Goal: Task Accomplishment & Management: Use online tool/utility

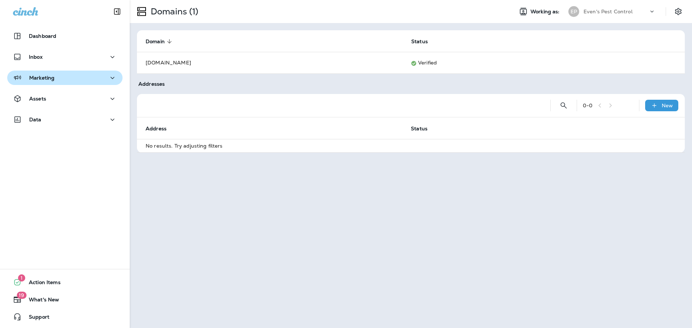
click at [42, 79] on p "Marketing" at bounding box center [41, 78] width 25 height 6
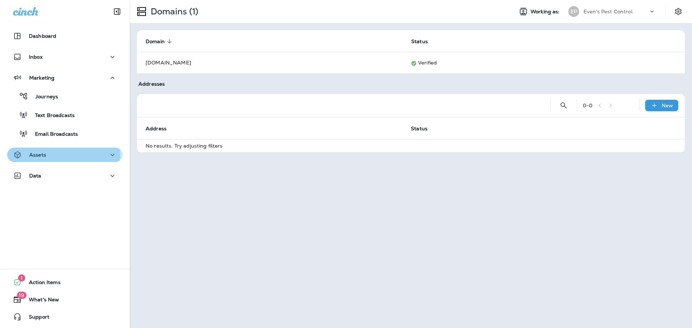
click at [62, 154] on div "Assets" at bounding box center [65, 155] width 104 height 9
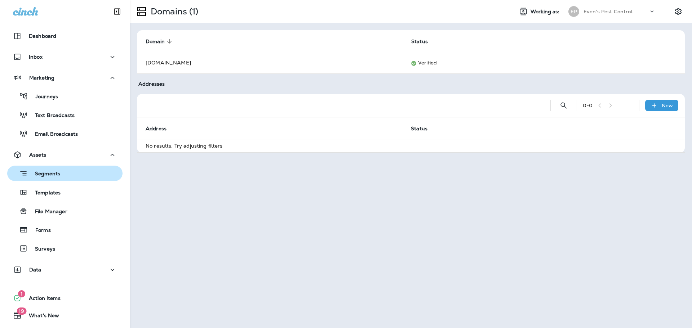
click at [56, 174] on p "Segments" at bounding box center [44, 174] width 32 height 7
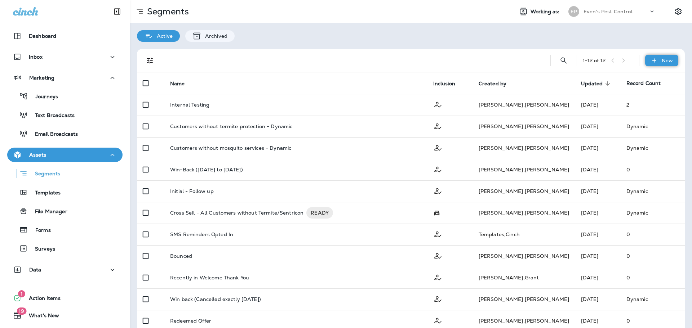
click at [651, 62] on icon at bounding box center [655, 60] width 8 height 7
click at [642, 74] on button "New Segment" at bounding box center [637, 77] width 72 height 17
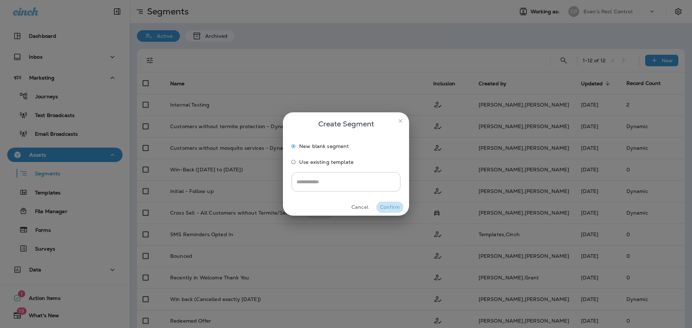
click at [388, 208] on button "Confirm" at bounding box center [389, 207] width 27 height 11
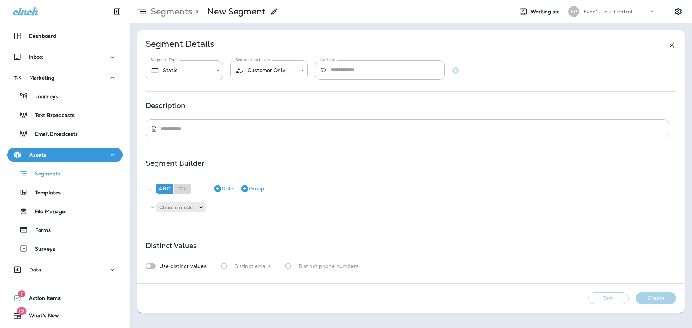
click at [207, 130] on textarea at bounding box center [412, 128] width 503 height 7
click at [177, 210] on p "Choose model" at bounding box center [176, 208] width 35 height 6
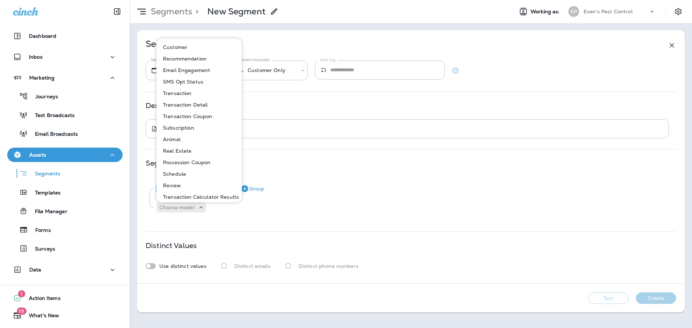
click at [202, 175] on button "Schedule" at bounding box center [199, 174] width 85 height 12
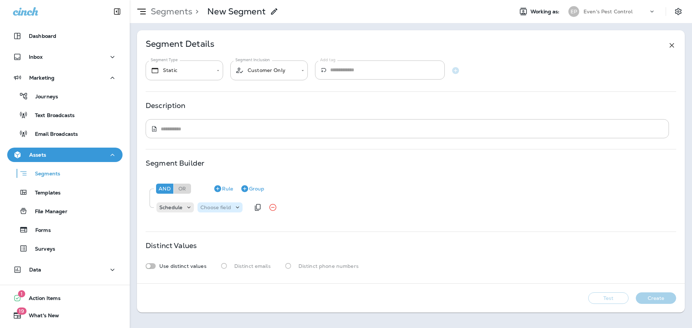
click at [236, 210] on icon at bounding box center [237, 207] width 7 height 7
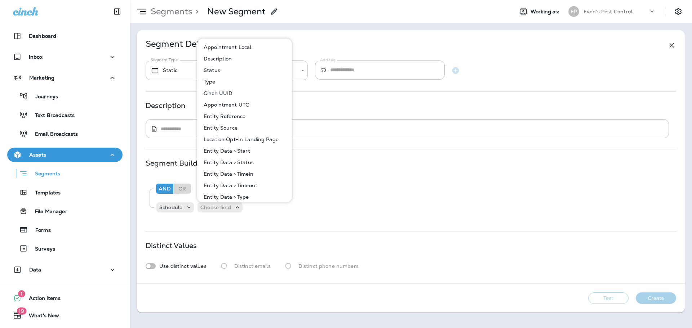
click at [260, 45] on button "Appointment Local" at bounding box center [245, 47] width 94 height 12
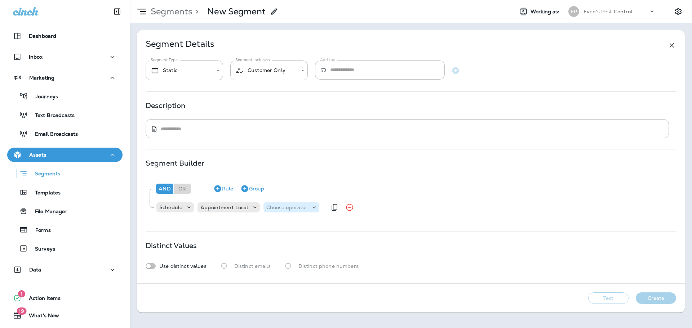
click at [287, 204] on div "Choose operator" at bounding box center [292, 207] width 56 height 7
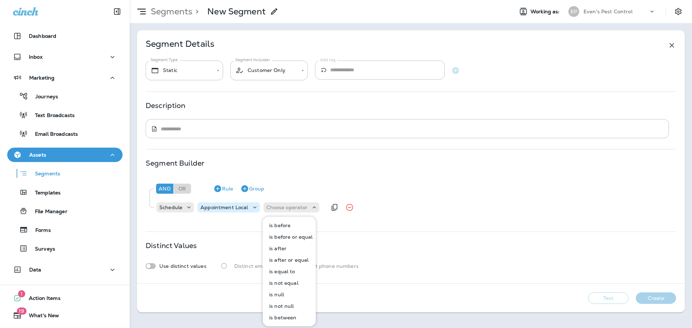
click at [248, 212] on div "Appointment Local" at bounding box center [229, 208] width 62 height 10
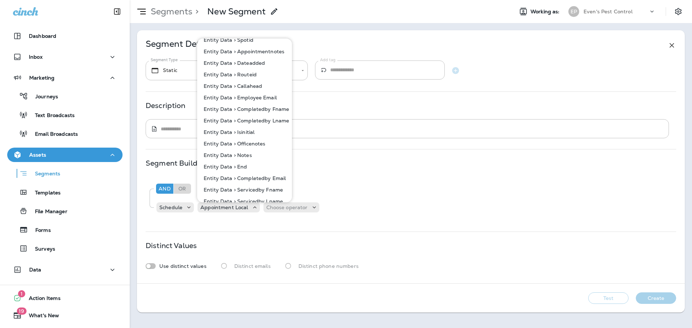
scroll to position [187, 0]
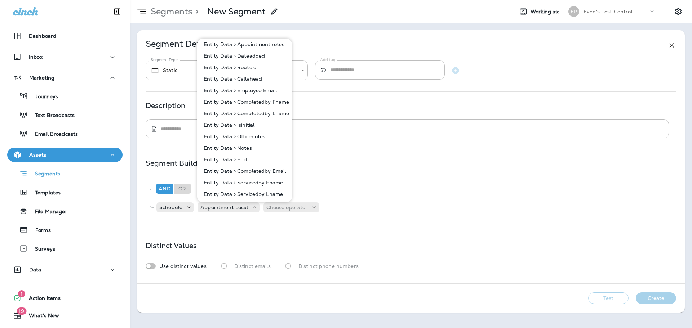
click at [271, 171] on p "Entity Data > Completedby Email" at bounding box center [243, 171] width 85 height 6
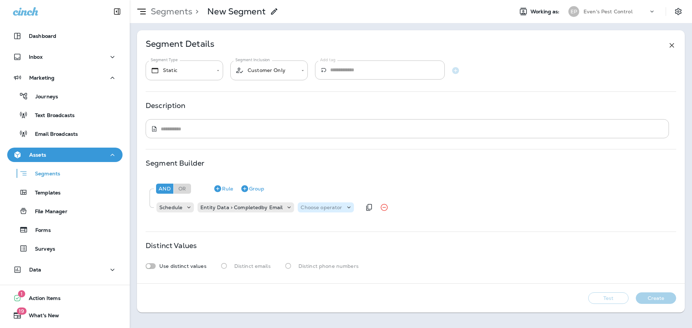
click at [317, 205] on p "Choose operator" at bounding box center [321, 208] width 41 height 6
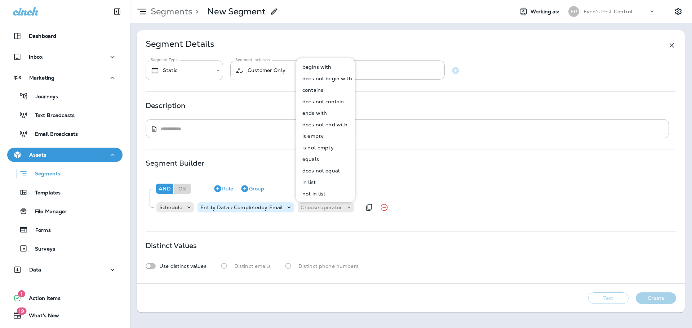
click at [257, 207] on p "Entity Data > Completedby Email" at bounding box center [241, 208] width 82 height 6
click at [286, 207] on icon at bounding box center [289, 207] width 7 height 7
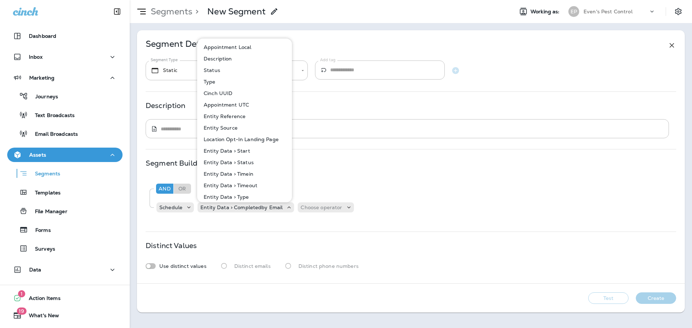
click at [254, 69] on button "Status" at bounding box center [245, 71] width 94 height 12
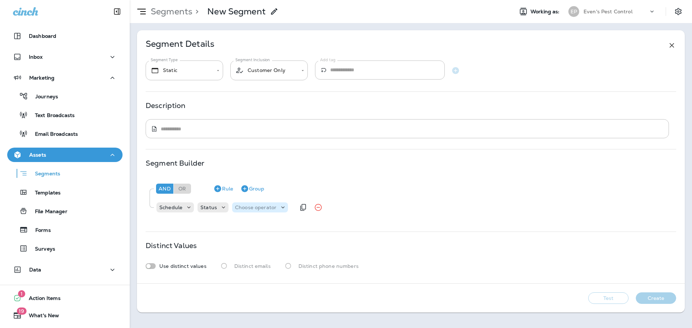
click at [271, 212] on div "Choose operator" at bounding box center [260, 208] width 56 height 10
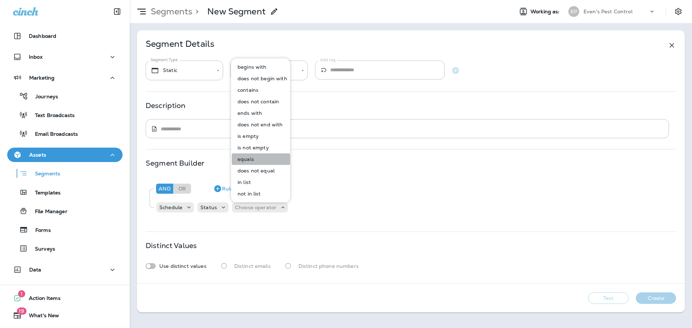
click at [273, 162] on button "equals" at bounding box center [261, 160] width 58 height 12
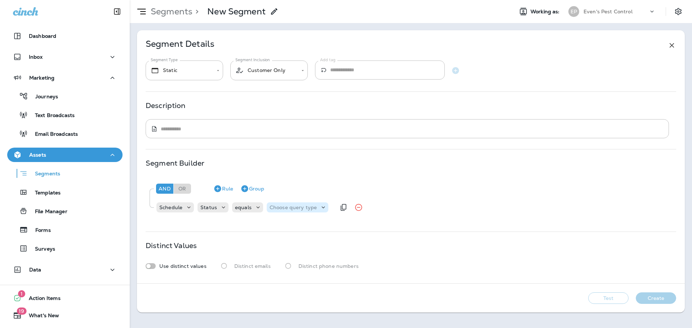
click at [307, 207] on p "Choose query type" at bounding box center [293, 208] width 47 height 6
click at [291, 223] on button "Text" at bounding box center [286, 226] width 41 height 12
click at [333, 205] on input "text" at bounding box center [341, 207] width 72 height 9
type input "*********"
click at [326, 220] on div "And Or Rule Group Schedule Status equals Text ********* completed" at bounding box center [411, 199] width 531 height 44
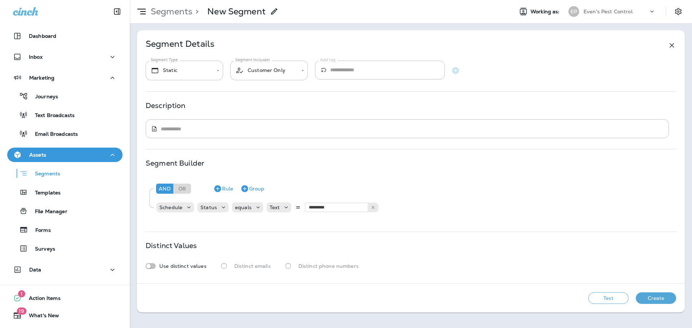
click at [614, 301] on button "Test" at bounding box center [608, 299] width 40 height 12
click at [216, 190] on icon "button" at bounding box center [217, 189] width 7 height 7
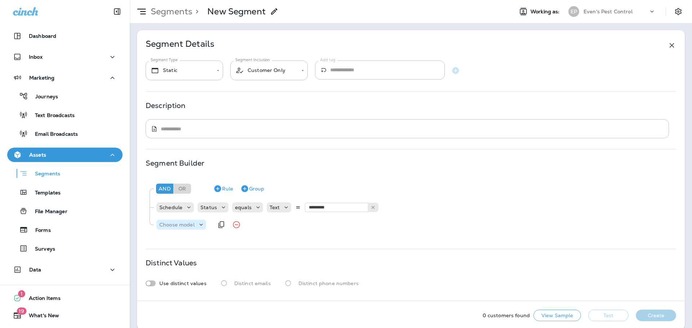
click at [191, 225] on p "Choose model" at bounding box center [176, 225] width 35 height 6
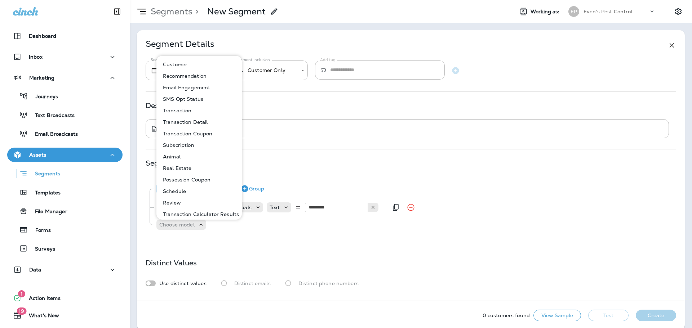
click at [459, 202] on div "Schedule Status equals Text ********* completed" at bounding box center [414, 207] width 517 height 14
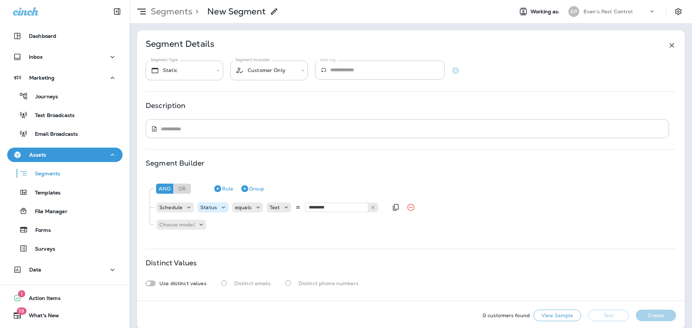
click at [222, 206] on icon at bounding box center [223, 207] width 7 height 7
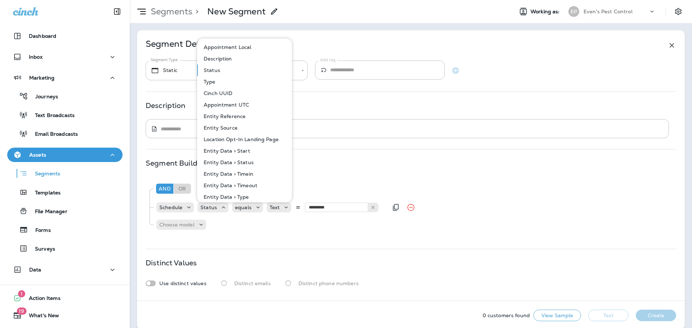
click at [533, 202] on div "Schedule Status equals Text ********* completed" at bounding box center [414, 207] width 517 height 14
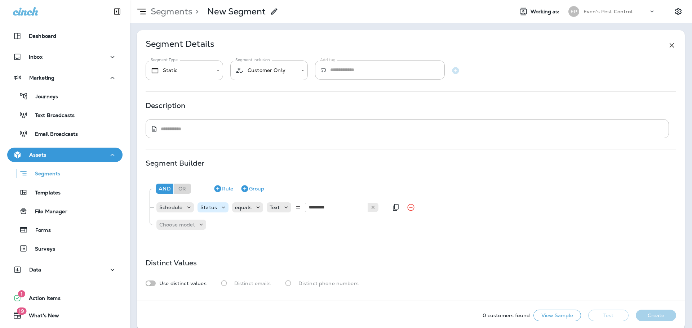
click at [215, 212] on div "Status" at bounding box center [213, 208] width 31 height 10
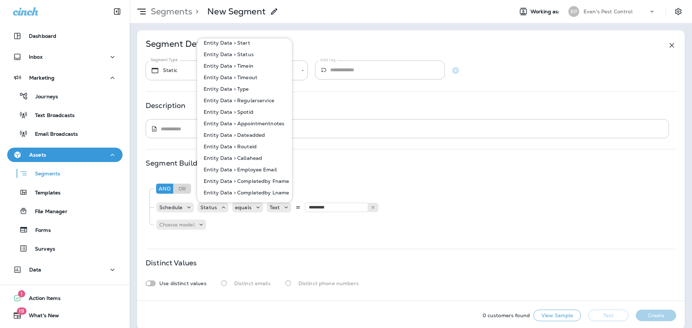
scroll to position [144, 0]
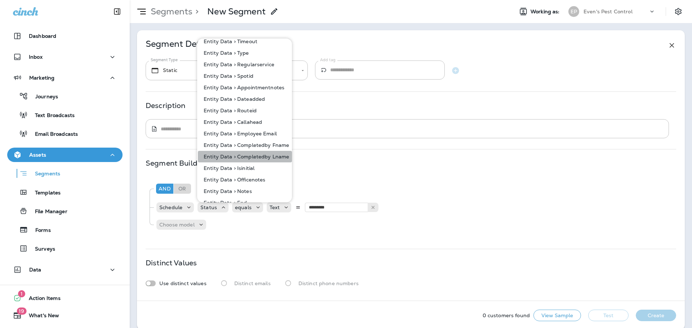
click at [276, 156] on p "Entity Data > Completedby Lname" at bounding box center [245, 157] width 88 height 6
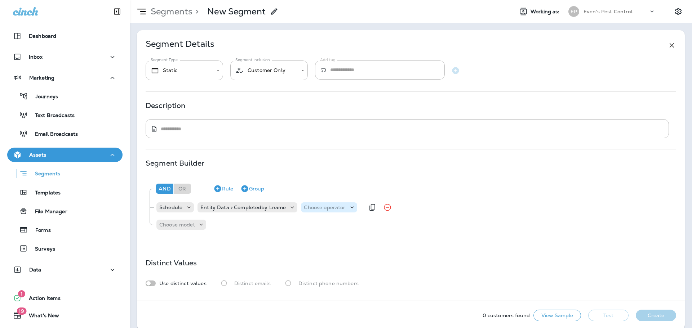
click at [332, 207] on p "Choose operator" at bounding box center [324, 208] width 41 height 6
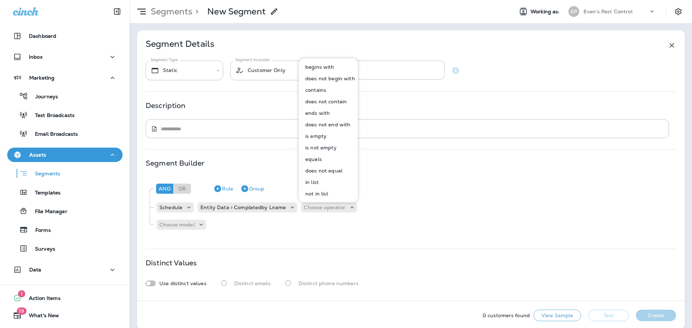
click at [342, 88] on button "contains" at bounding box center [329, 90] width 58 height 12
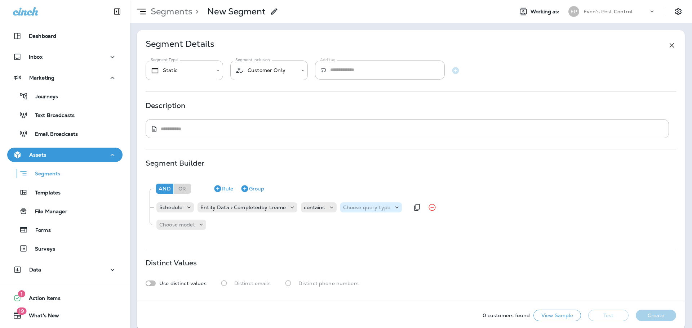
click at [385, 207] on p "Choose query type" at bounding box center [366, 208] width 47 height 6
click at [353, 224] on p "Text" at bounding box center [347, 226] width 13 height 6
click at [401, 208] on input "text" at bounding box center [415, 207] width 72 height 9
type input "*********"
click at [420, 218] on div "And Or Rule Group Schedule Entity Data > Completedby Lname contains Text ******…" at bounding box center [411, 206] width 530 height 58
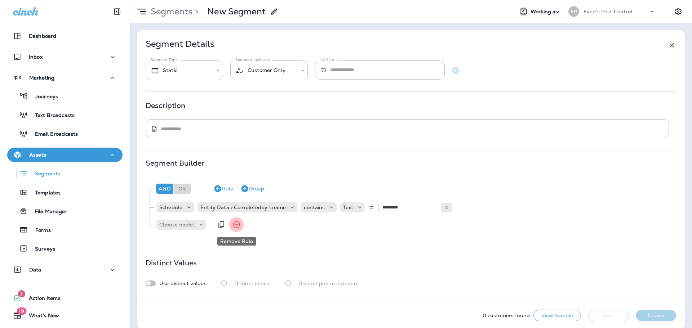
click at [239, 227] on icon "Remove Rule" at bounding box center [236, 225] width 9 height 9
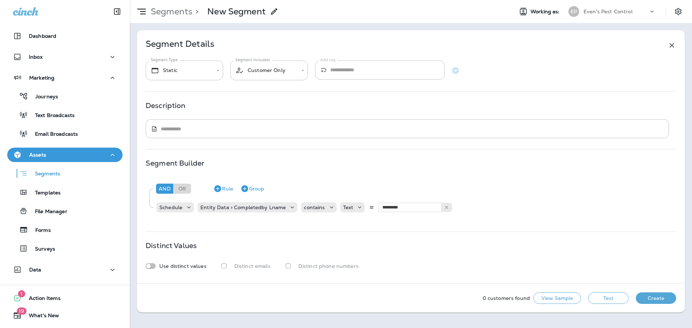
click at [618, 299] on button "Test" at bounding box center [608, 299] width 40 height 12
click at [273, 0] on body "**********" at bounding box center [346, 0] width 692 height 0
click at [263, 122] on li "Schedule" at bounding box center [269, 127] width 78 height 17
click at [360, 67] on input "Add tag" at bounding box center [387, 70] width 115 height 19
click at [492, 191] on div "And Or Rule Group" at bounding box center [413, 188] width 519 height 17
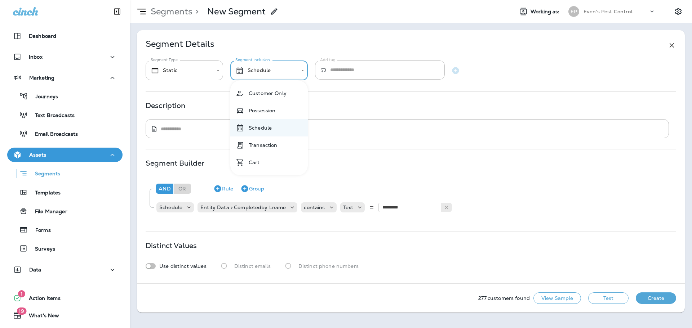
click at [282, 0] on body "Dashboard Inbox Marketing Journeys Text Broadcasts Email Broadcasts Assets Segm…" at bounding box center [346, 0] width 692 height 0
click at [272, 92] on li "Customer Only" at bounding box center [269, 93] width 78 height 17
type input "**********"
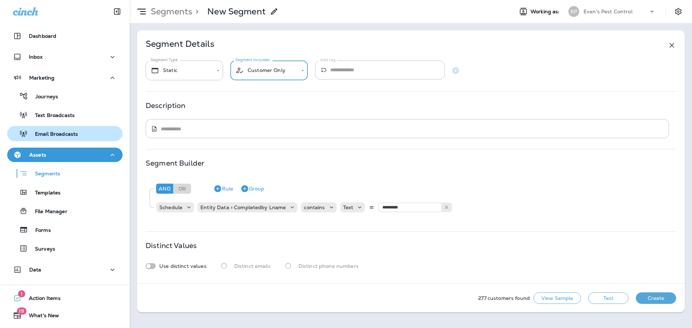
click at [73, 133] on p "Email Broadcasts" at bounding box center [53, 134] width 50 height 7
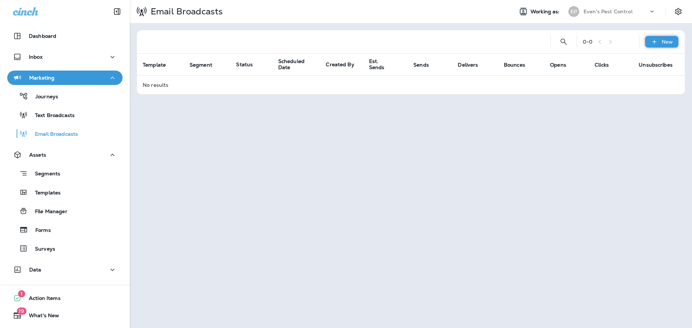
click at [662, 47] on div "New" at bounding box center [661, 42] width 33 height 12
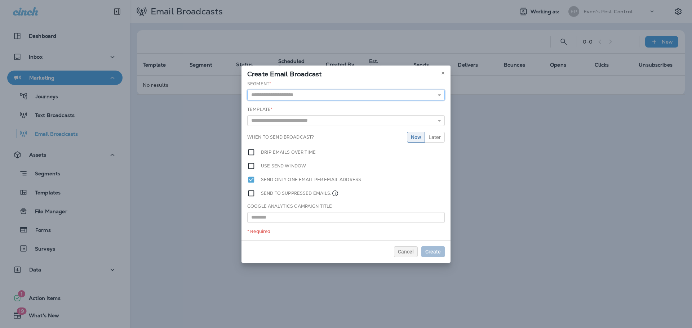
click at [385, 97] on input "text" at bounding box center [346, 95] width 198 height 11
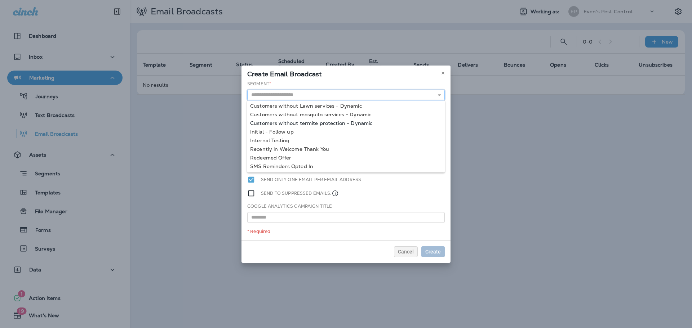
scroll to position [35, 0]
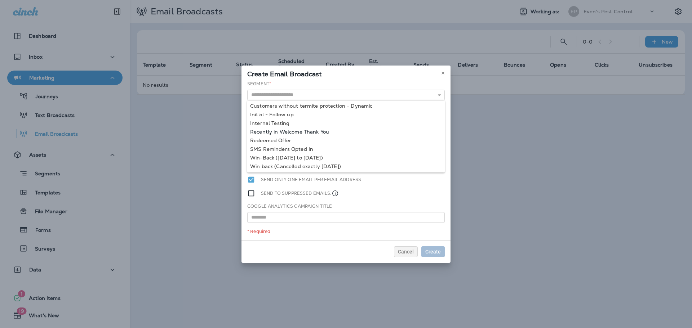
type input "**********"
click at [312, 133] on div "**********" at bounding box center [346, 161] width 209 height 160
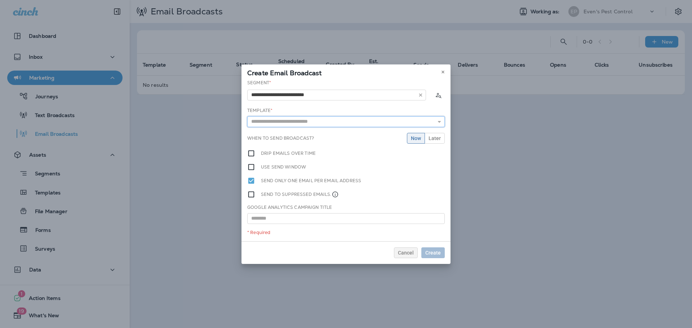
click at [360, 122] on input "text" at bounding box center [346, 121] width 198 height 11
click at [423, 173] on div "**********" at bounding box center [346, 161] width 209 height 162
click at [443, 74] on button at bounding box center [443, 72] width 8 height 8
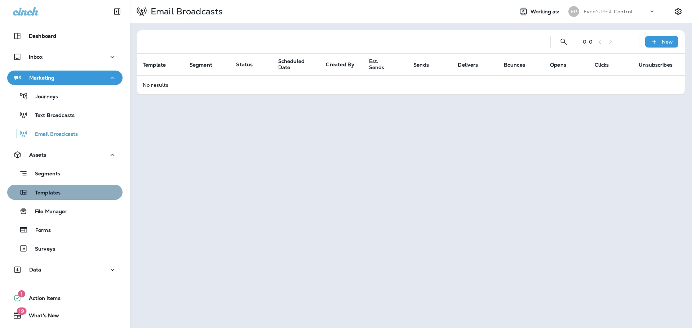
click at [81, 191] on div "Templates" at bounding box center [65, 192] width 110 height 11
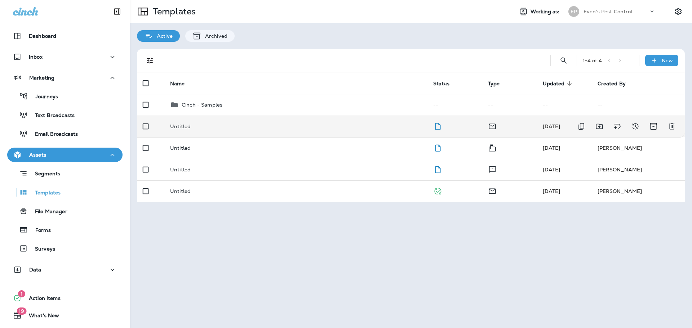
click at [360, 124] on div "Untitled" at bounding box center [296, 127] width 252 height 6
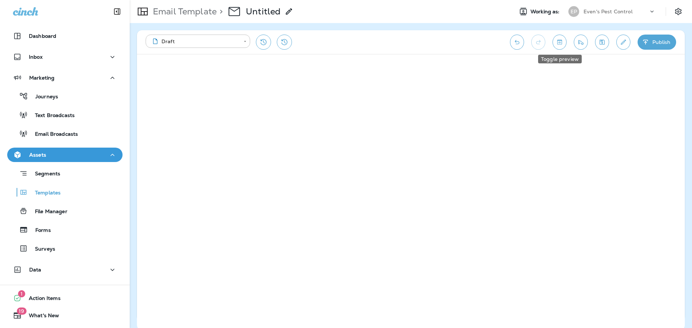
click at [559, 41] on icon "Toggle preview" at bounding box center [559, 42] width 5 height 5
click at [625, 41] on icon "Edit details" at bounding box center [623, 42] width 5 height 5
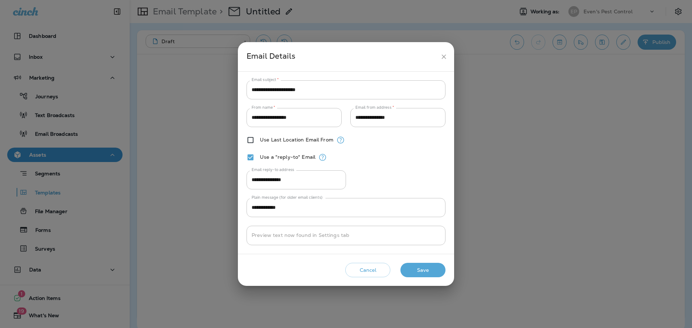
click at [447, 58] on icon "close" at bounding box center [444, 57] width 8 height 8
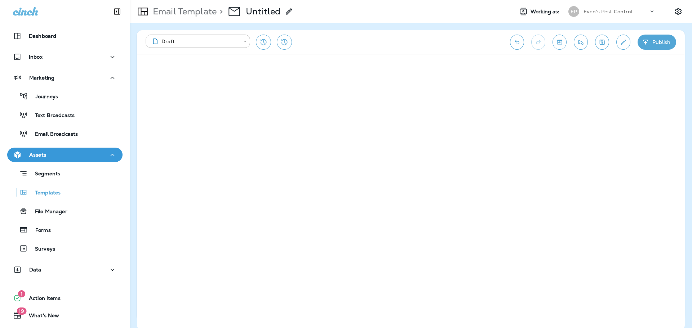
click at [563, 40] on icon "Toggle preview" at bounding box center [560, 42] width 8 height 7
click at [370, 67] on button "Mobile" at bounding box center [356, 68] width 37 height 14
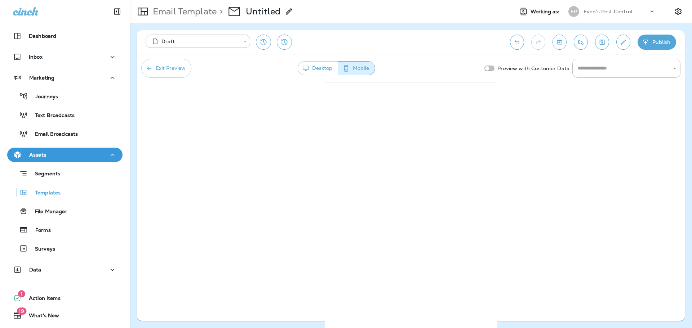
click at [311, 70] on button "Desktop" at bounding box center [318, 68] width 40 height 14
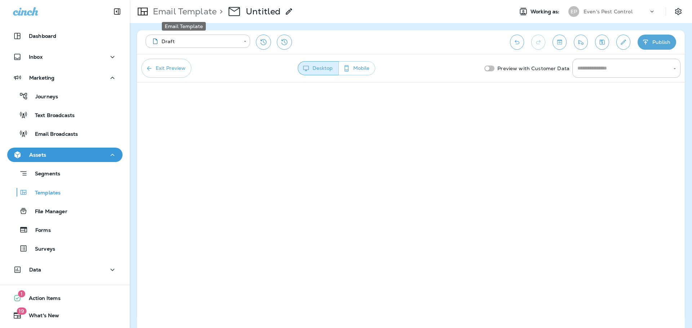
click at [186, 14] on p "Email Template" at bounding box center [183, 11] width 67 height 11
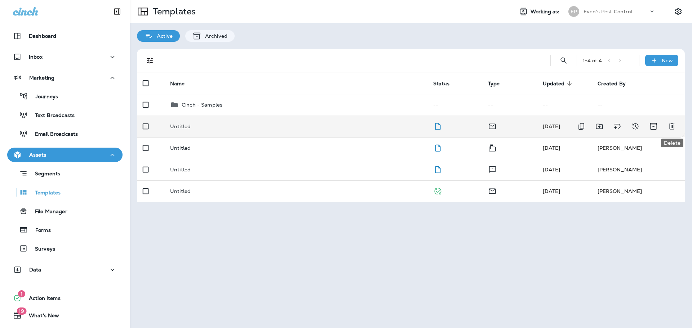
click at [674, 126] on icon "Delete" at bounding box center [671, 127] width 5 height 6
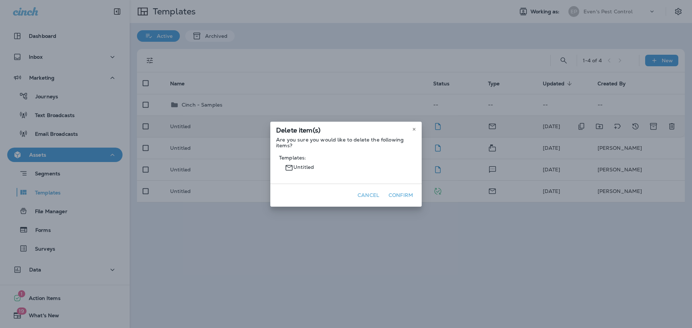
click at [404, 193] on button "Confirm" at bounding box center [401, 195] width 30 height 11
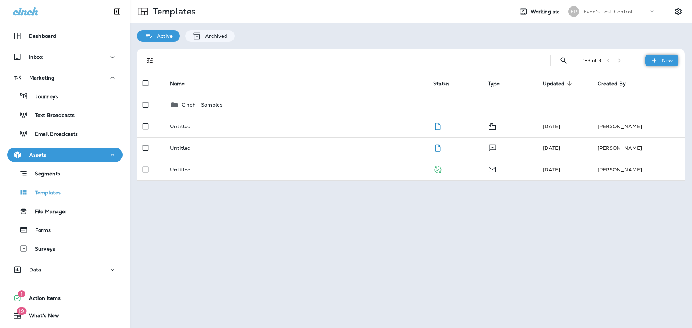
click at [666, 59] on p "New" at bounding box center [667, 61] width 11 height 6
click at [665, 98] on li "New Folder" at bounding box center [657, 96] width 61 height 17
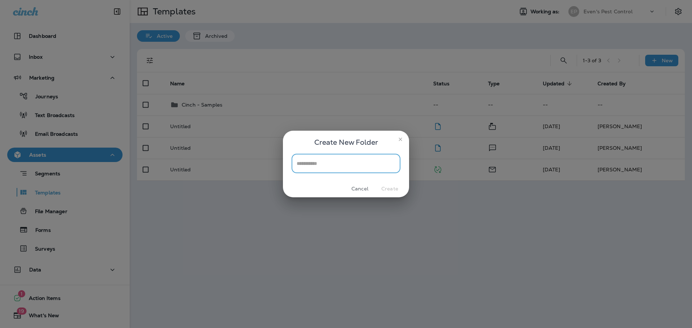
click at [404, 140] on button "close" at bounding box center [401, 140] width 12 height 12
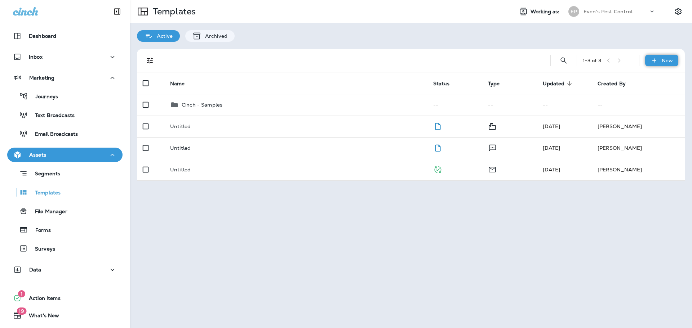
click at [661, 62] on div "New" at bounding box center [661, 61] width 33 height 12
click at [187, 104] on div at bounding box center [346, 164] width 692 height 328
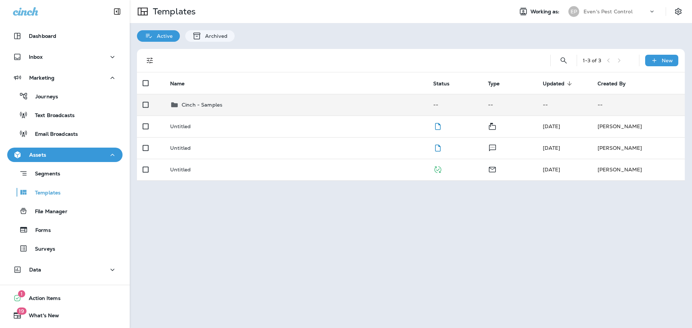
click at [215, 106] on p "Cinch - Samples" at bounding box center [202, 105] width 41 height 6
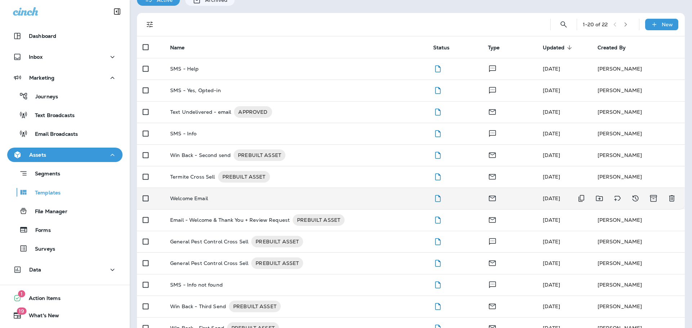
scroll to position [72, 0]
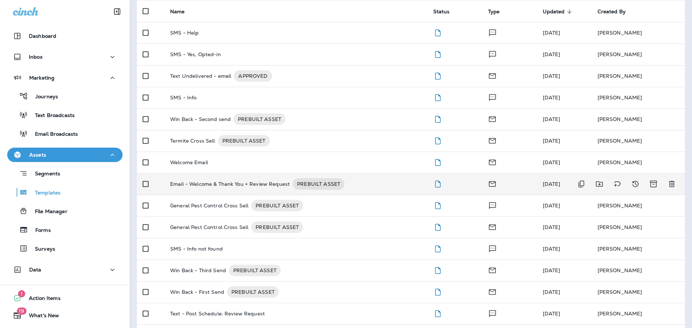
click at [404, 185] on div "Email - Welcome & Thank You + Review Request PREBUILT ASSET" at bounding box center [296, 184] width 252 height 12
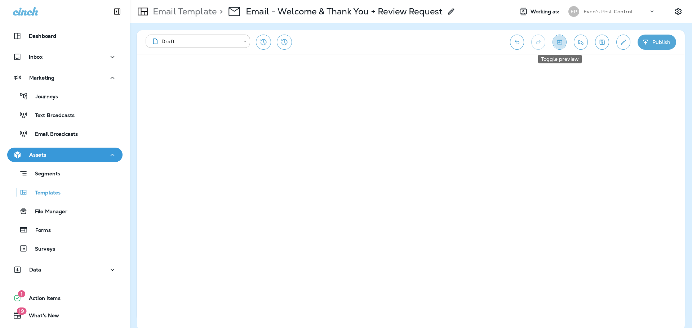
click at [564, 44] on button "Toggle preview" at bounding box center [560, 42] width 14 height 15
click at [559, 49] on button "Toggle preview" at bounding box center [560, 42] width 14 height 15
click at [232, 0] on body "**********" at bounding box center [346, 0] width 692 height 0
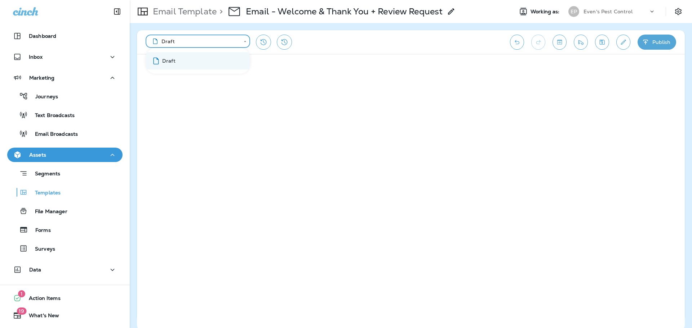
click at [232, 40] on div at bounding box center [346, 164] width 692 height 328
click at [361, 45] on div "**********" at bounding box center [324, 42] width 357 height 15
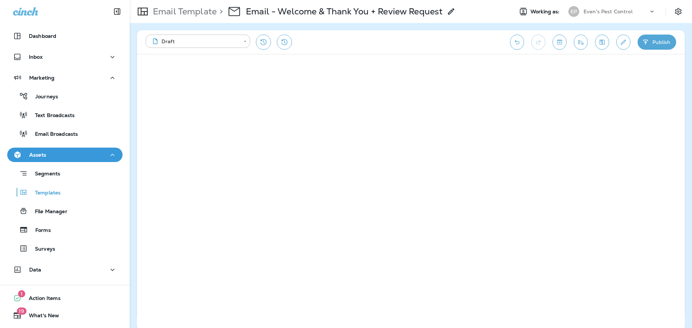
click at [554, 44] on button "Toggle preview" at bounding box center [560, 42] width 14 height 15
